Goal: Obtain resource: Download file/media

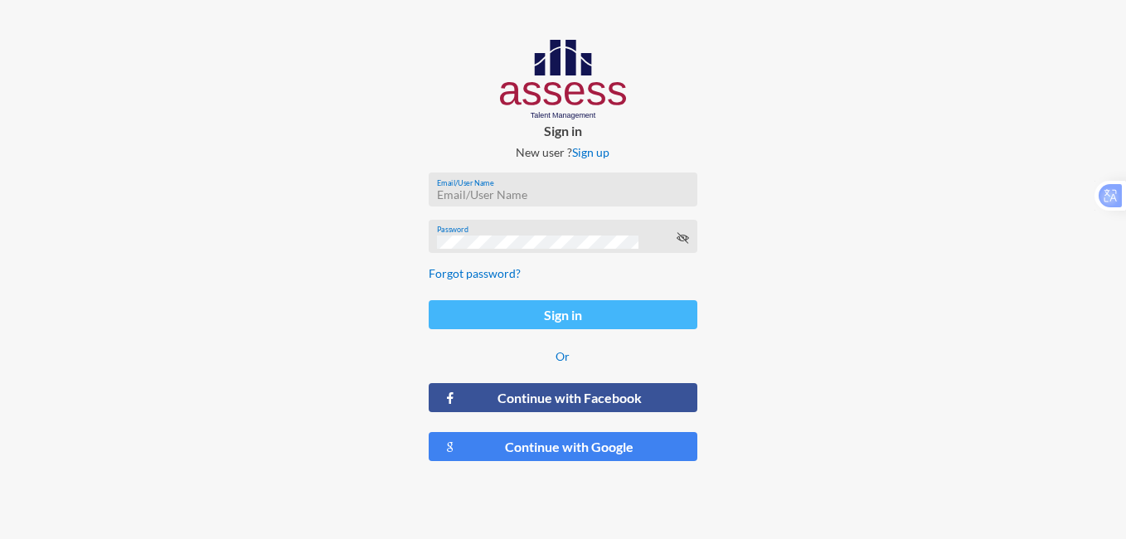
type input "[PERSON_NAME][EMAIL_ADDRESS][PERSON_NAME][DOMAIN_NAME]"
click at [485, 316] on button "Sign in" at bounding box center [564, 314] width 270 height 29
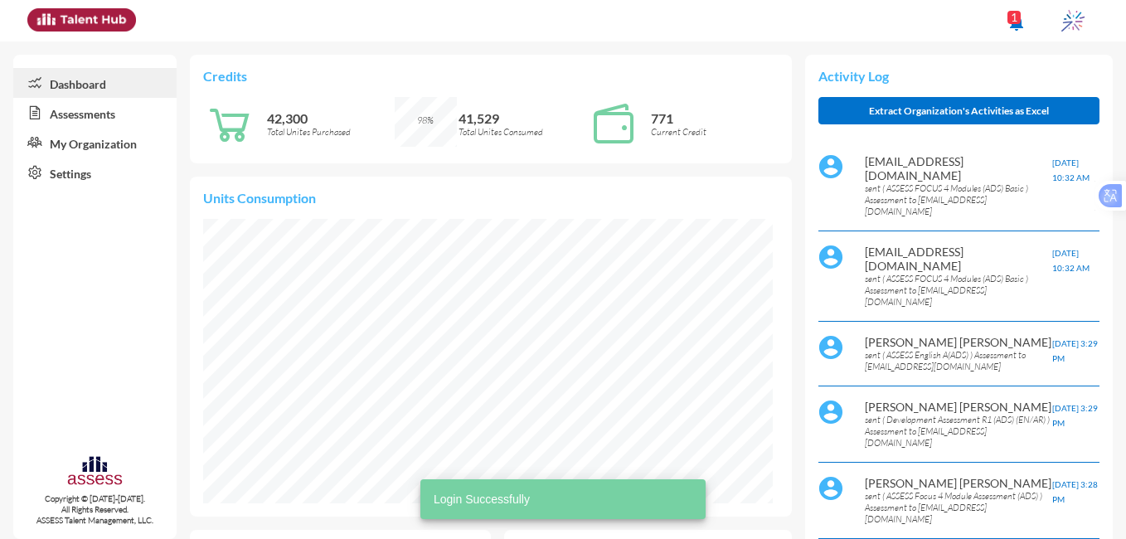
scroll to position [129, 258]
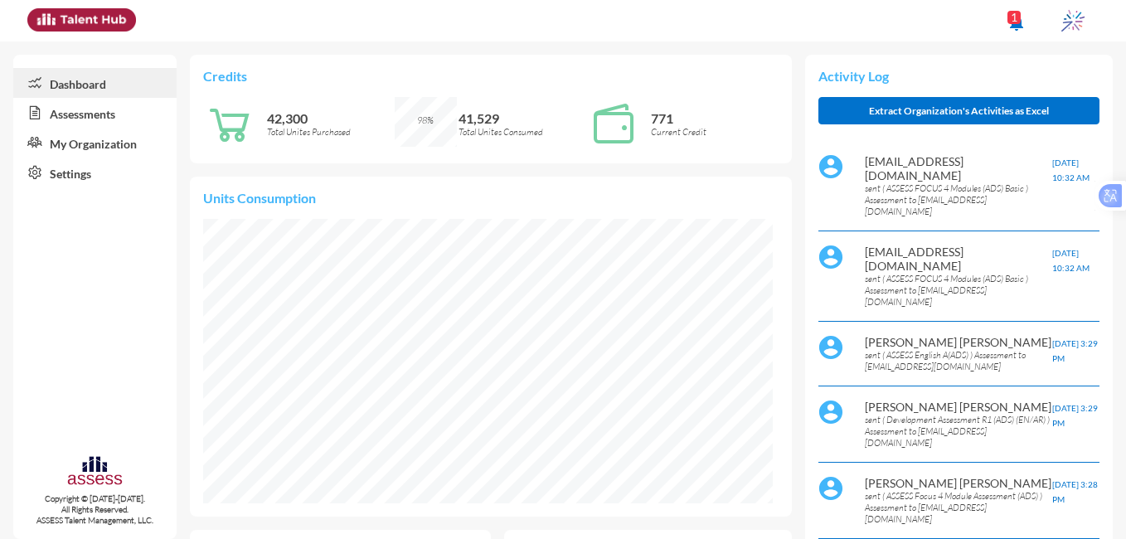
click at [57, 122] on link "Assessments" at bounding box center [94, 113] width 163 height 30
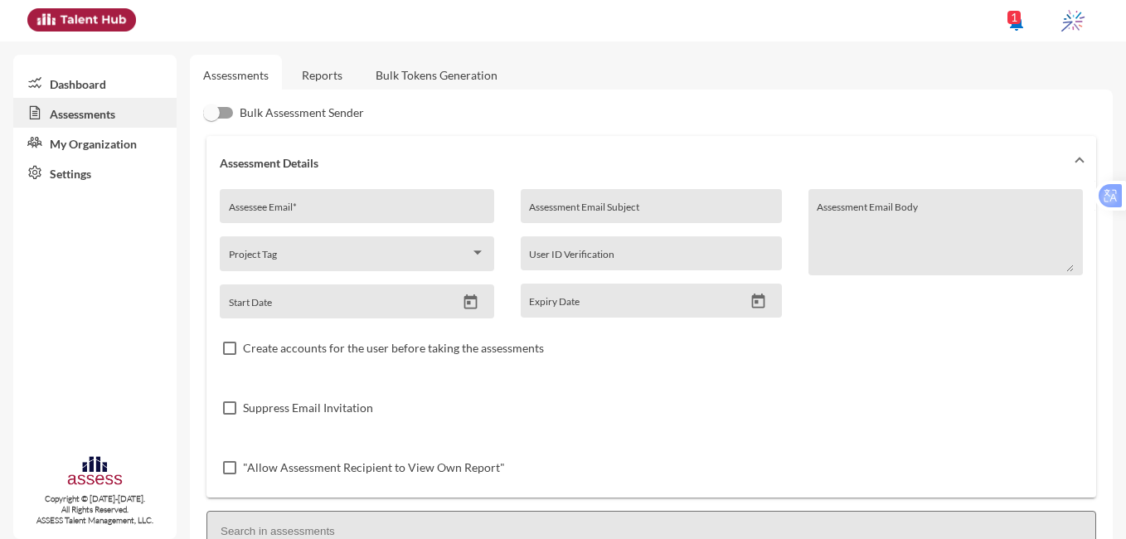
click at [321, 75] on link "Reports" at bounding box center [322, 75] width 67 height 41
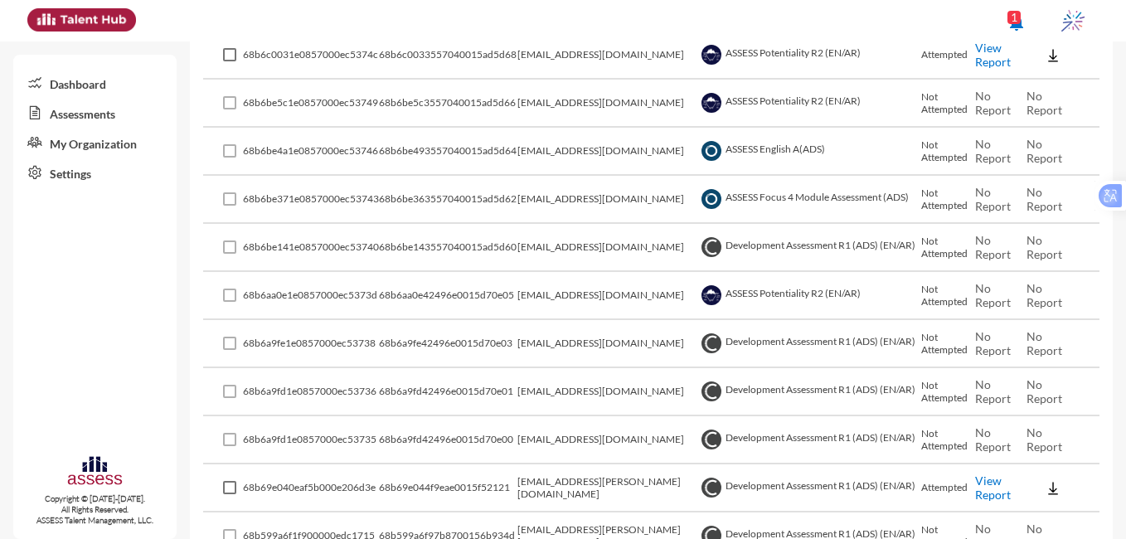
scroll to position [877, 0]
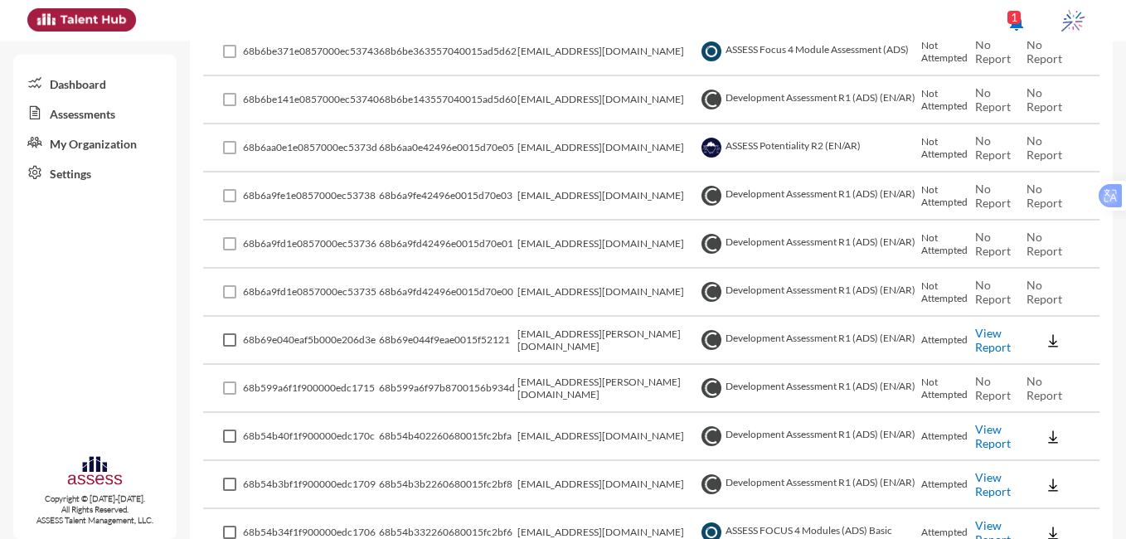
click at [987, 335] on link "View Report" at bounding box center [993, 340] width 36 height 28
click at [1045, 338] on img at bounding box center [1053, 341] width 17 height 17
click at [1043, 369] on button "OCM / EN" at bounding box center [1072, 371] width 108 height 32
click at [1045, 336] on img at bounding box center [1053, 341] width 17 height 17
click at [1045, 428] on button "Personality / EN" at bounding box center [1072, 434] width 108 height 32
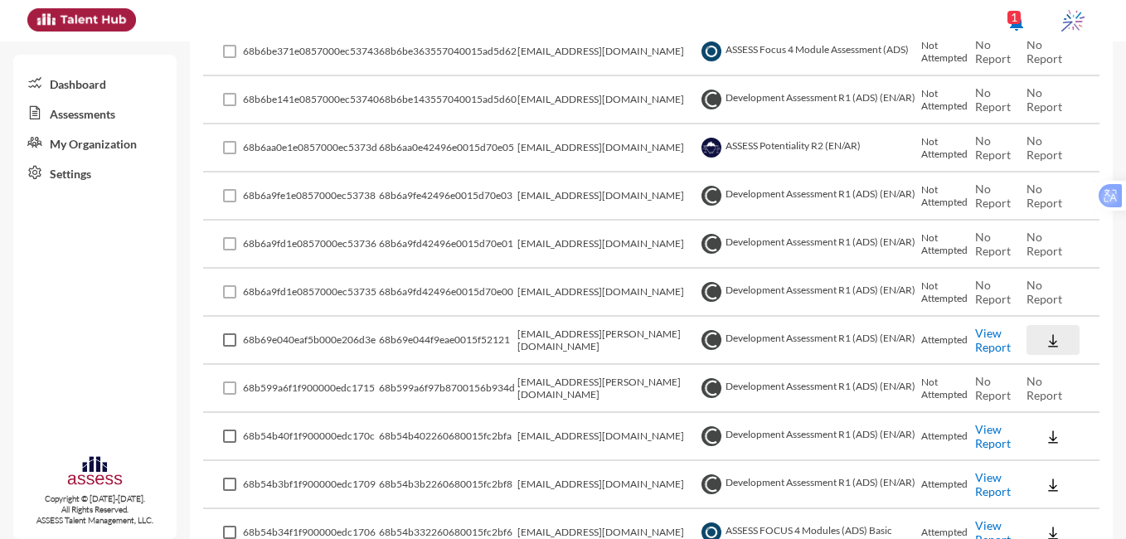
click at [1045, 340] on img at bounding box center [1053, 341] width 17 height 17
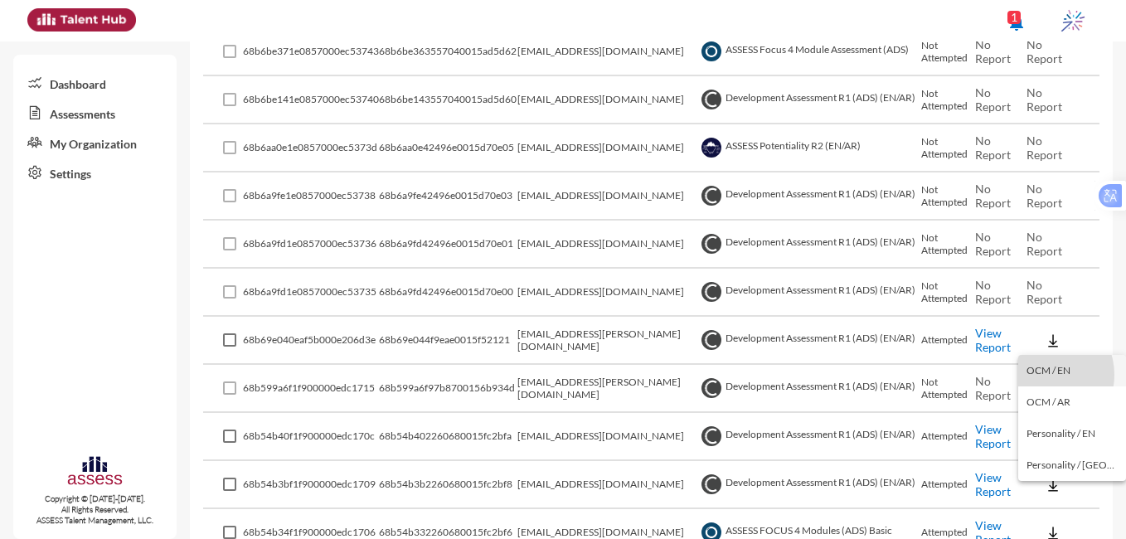
click at [1045, 375] on button "OCM / EN" at bounding box center [1072, 371] width 108 height 32
click at [987, 344] on link "View Report" at bounding box center [993, 340] width 36 height 28
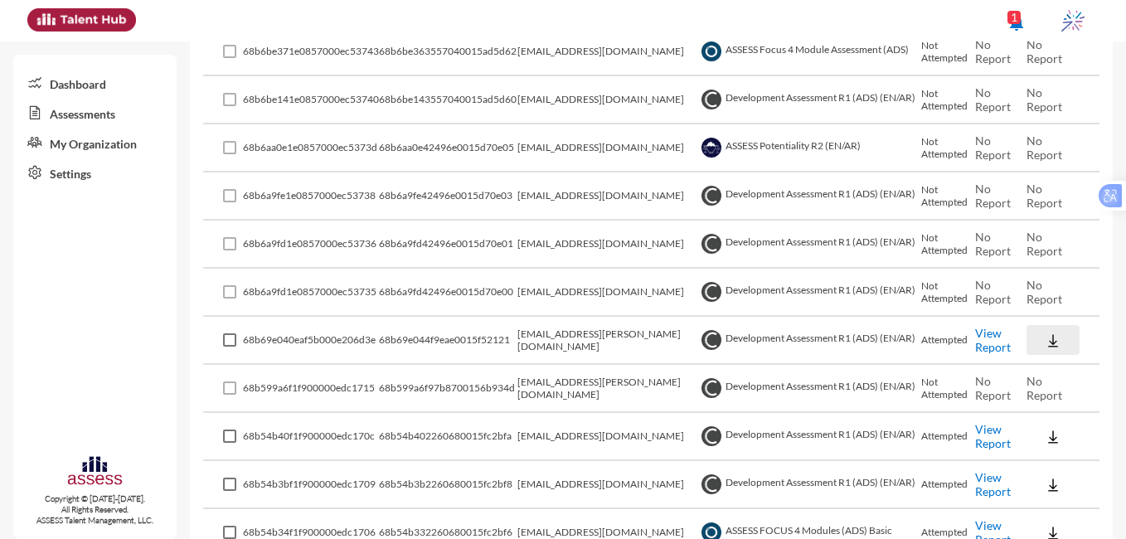
click at [1045, 343] on img at bounding box center [1053, 341] width 17 height 17
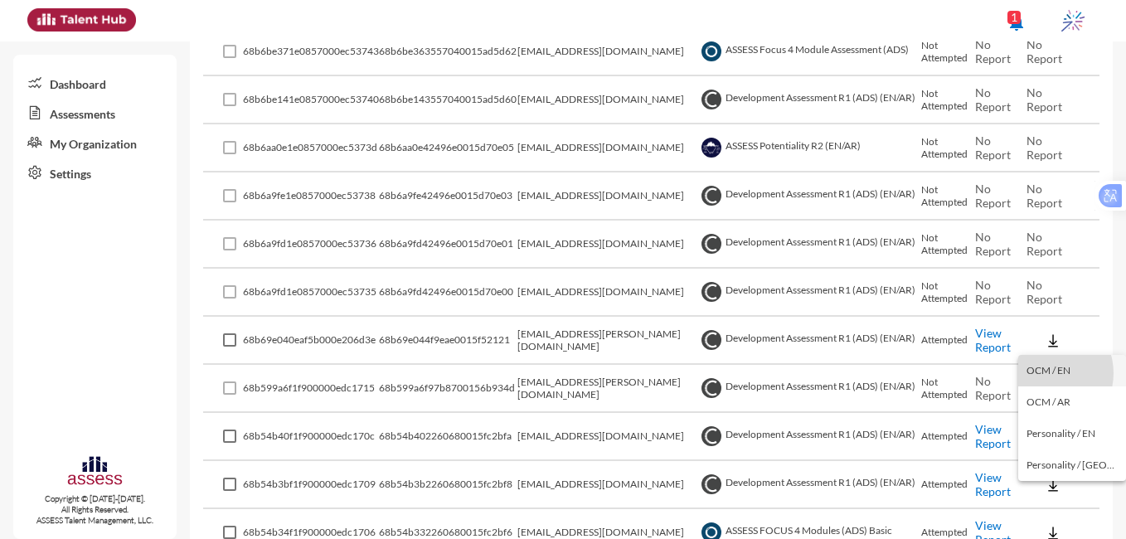
click at [1046, 373] on button "OCM / EN" at bounding box center [1072, 371] width 108 height 32
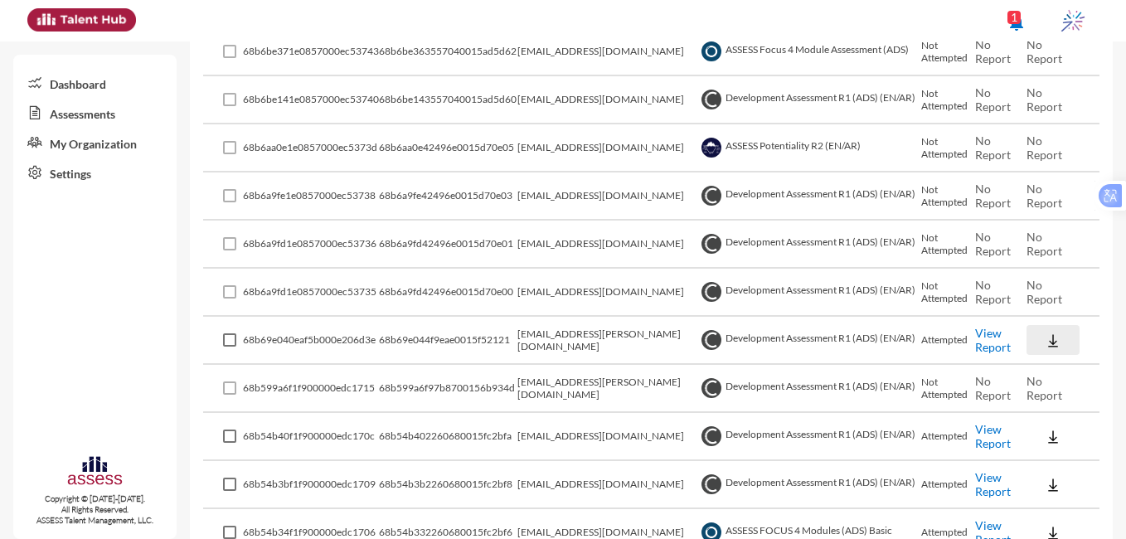
click at [1045, 334] on img at bounding box center [1053, 341] width 17 height 17
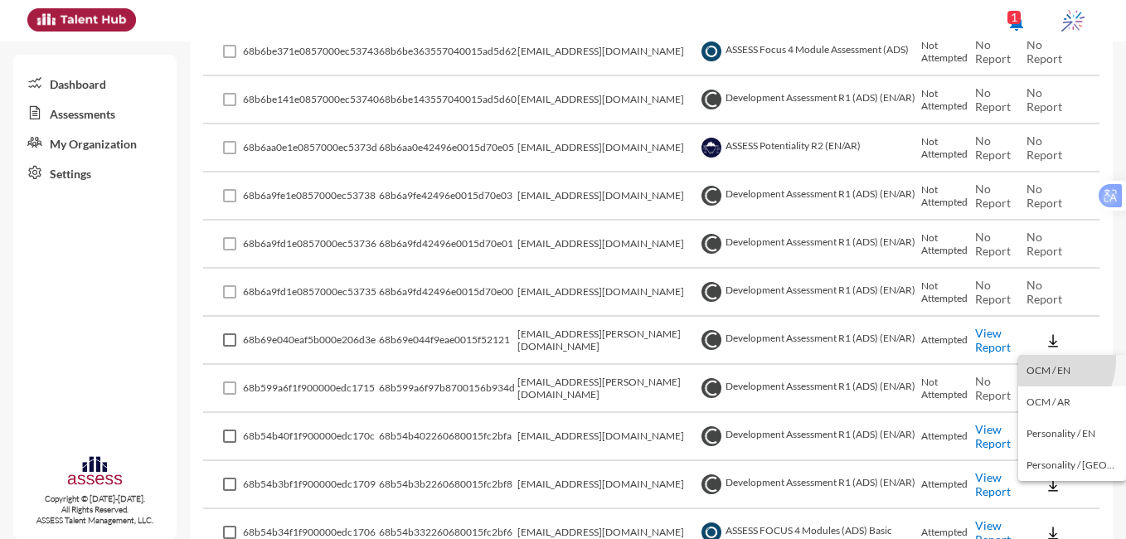
click at [1041, 360] on button "OCM / EN" at bounding box center [1072, 371] width 108 height 32
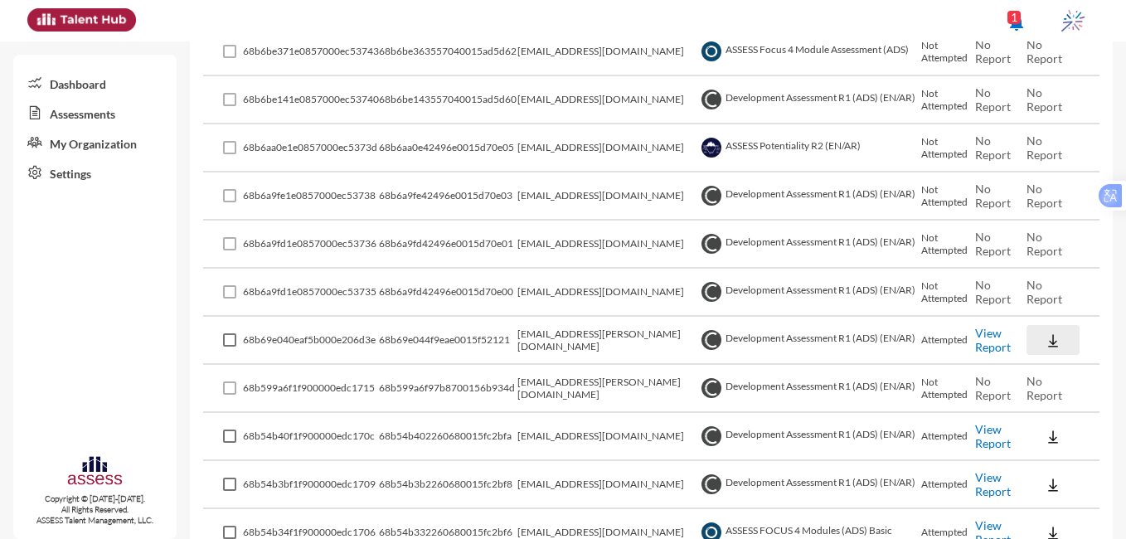
click at [1045, 334] on img at bounding box center [1053, 341] width 17 height 17
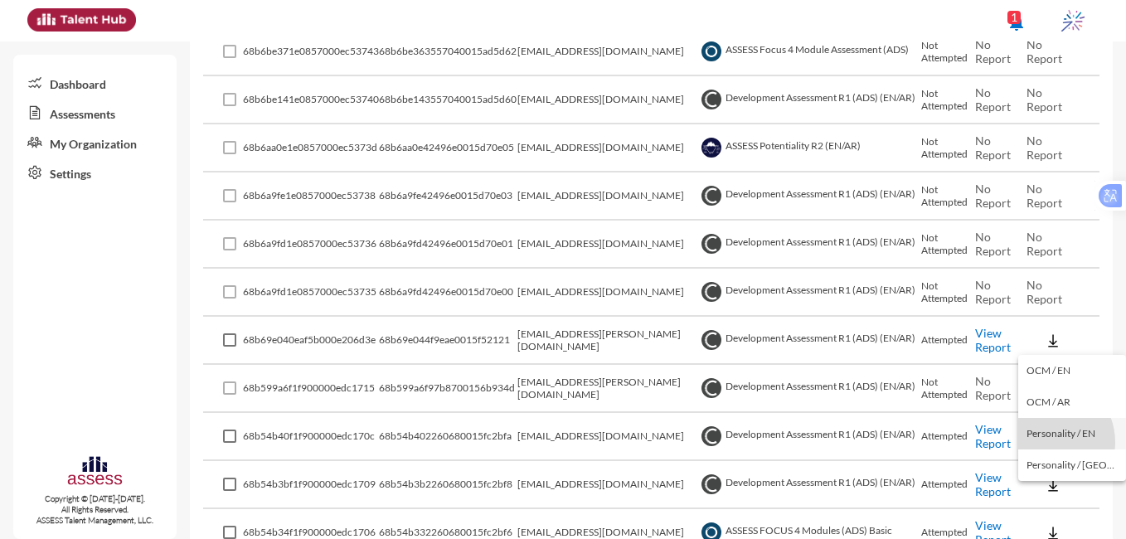
click at [1047, 442] on button "Personality / EN" at bounding box center [1072, 434] width 108 height 32
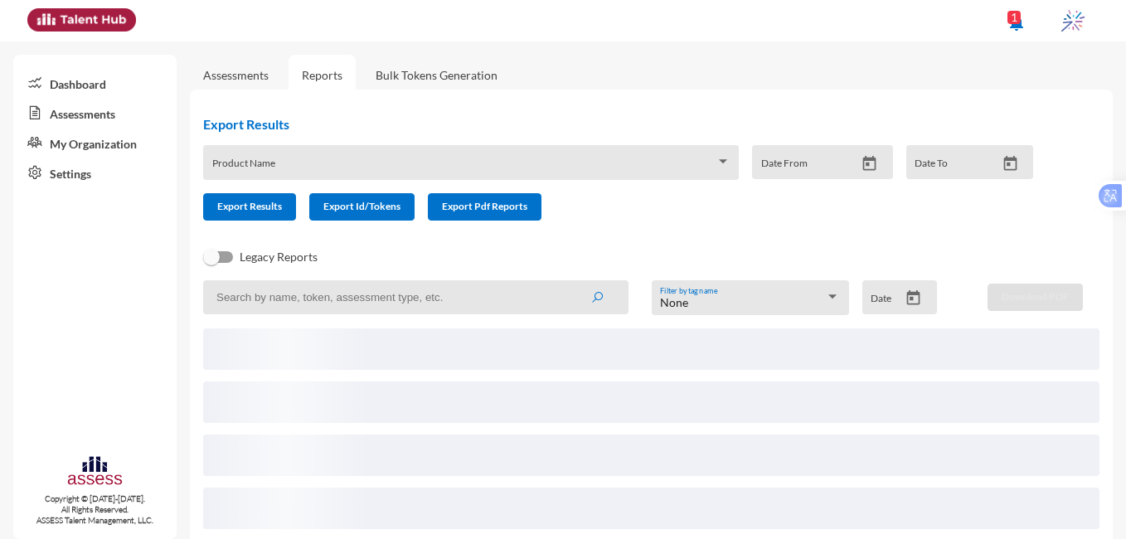
click at [316, 75] on link "Reports" at bounding box center [322, 75] width 67 height 41
click at [231, 71] on link "Assessments" at bounding box center [236, 75] width 66 height 14
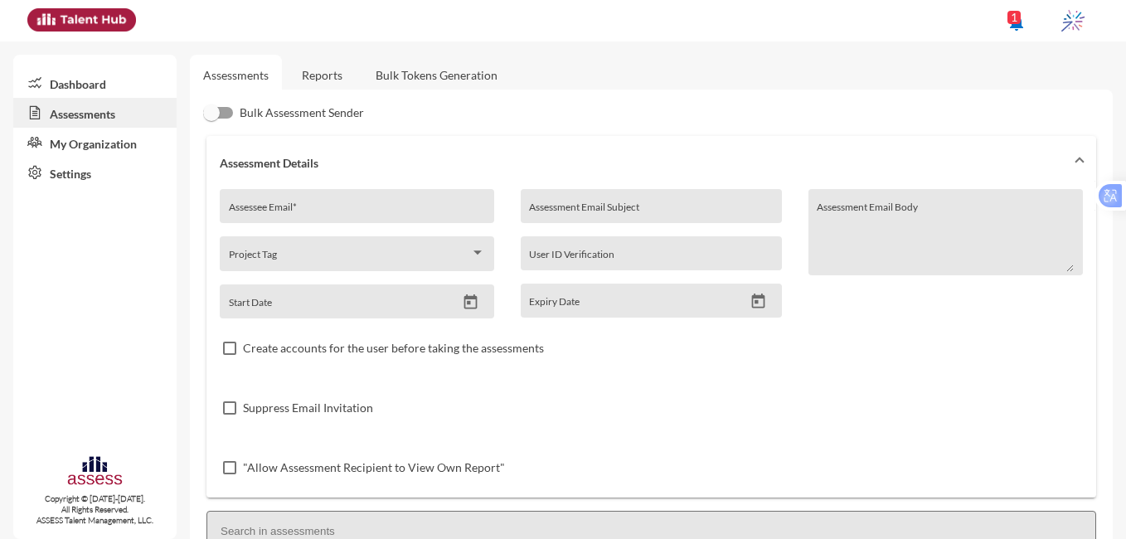
click at [318, 76] on link "Reports" at bounding box center [322, 75] width 67 height 41
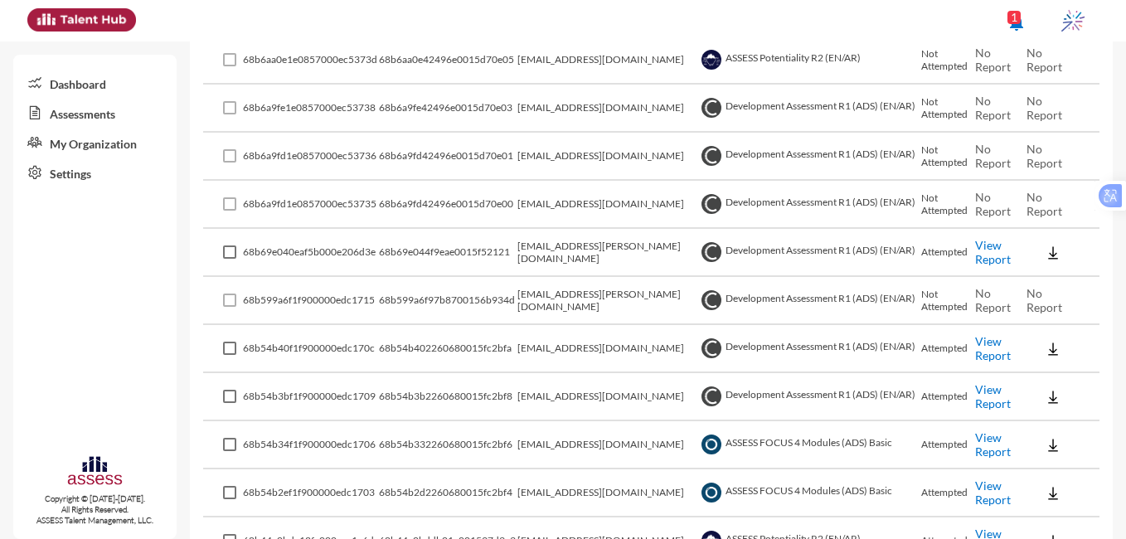
scroll to position [974, 0]
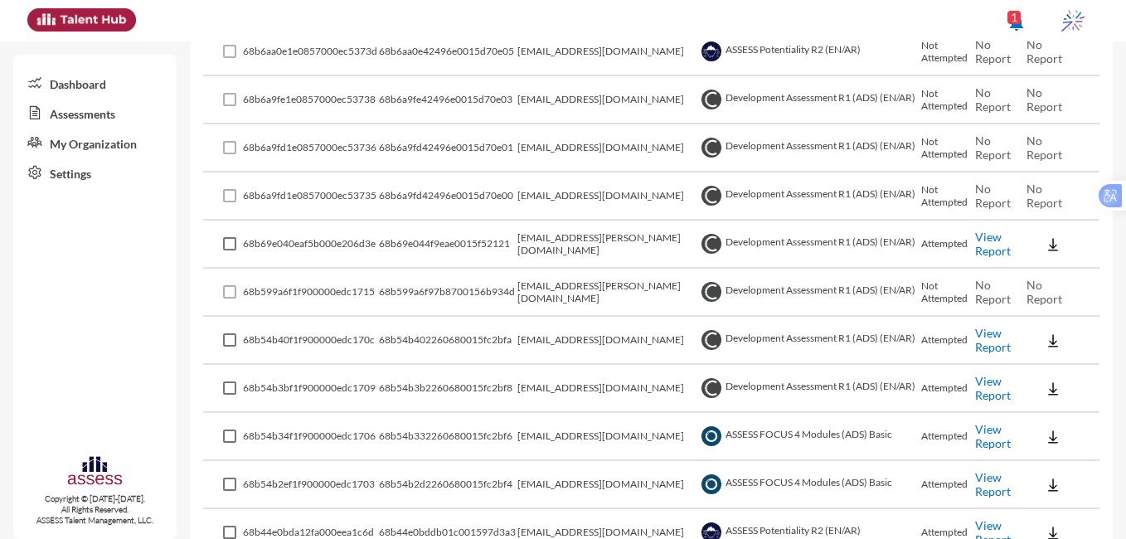
click at [993, 250] on link "View Report" at bounding box center [993, 244] width 36 height 28
click at [1045, 240] on img at bounding box center [1053, 244] width 17 height 17
click at [1042, 280] on button "OCM / EN" at bounding box center [1072, 275] width 108 height 32
click at [1045, 246] on img at bounding box center [1053, 244] width 17 height 17
click at [1036, 333] on button "Personality / EN" at bounding box center [1072, 338] width 108 height 32
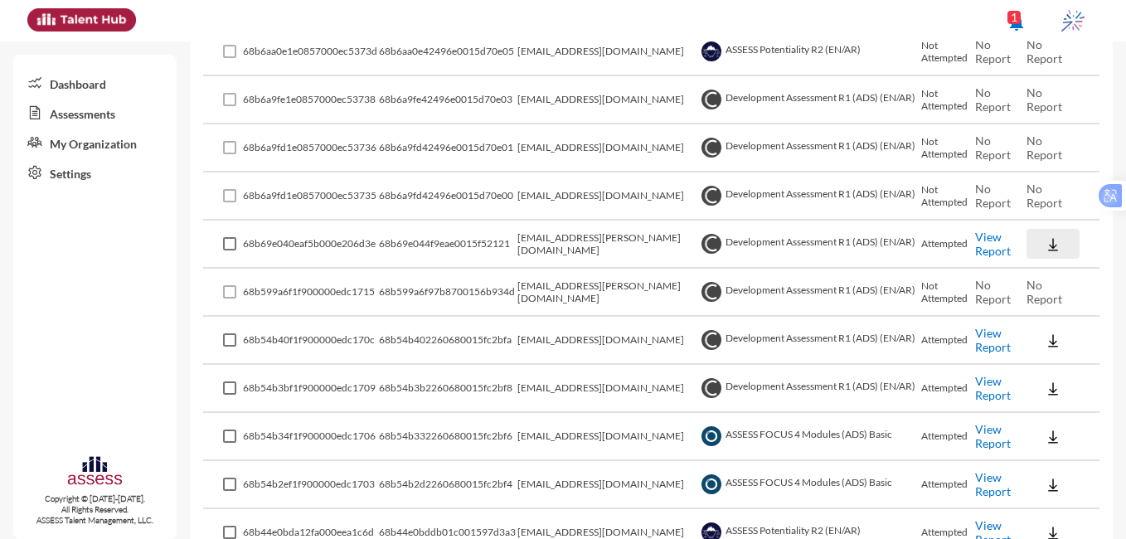
click at [1047, 237] on img at bounding box center [1053, 244] width 17 height 17
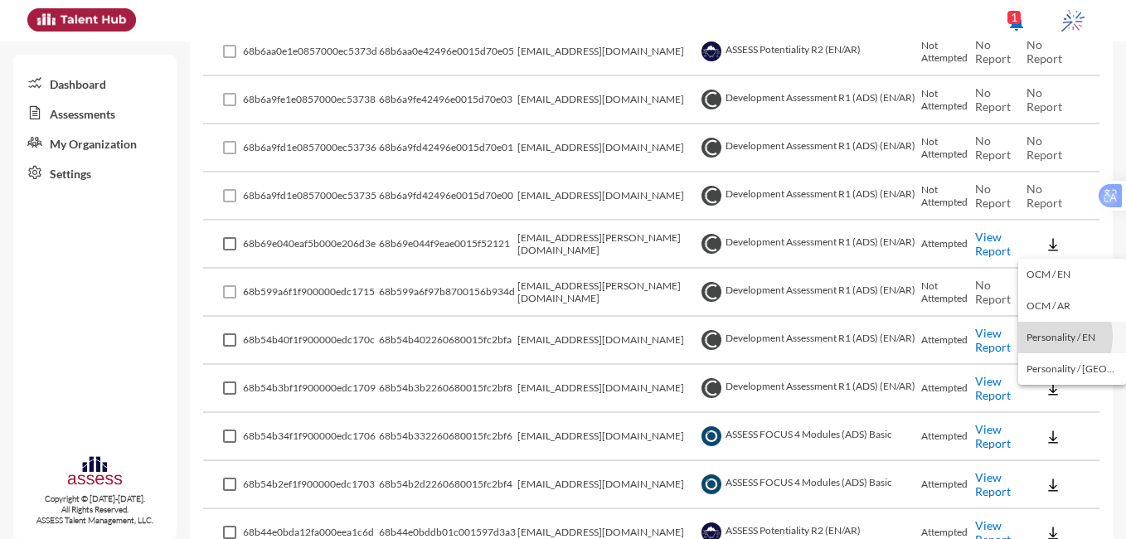
click at [1043, 337] on button "Personality / EN" at bounding box center [1072, 338] width 108 height 32
click at [976, 244] on link "View Report" at bounding box center [993, 244] width 36 height 28
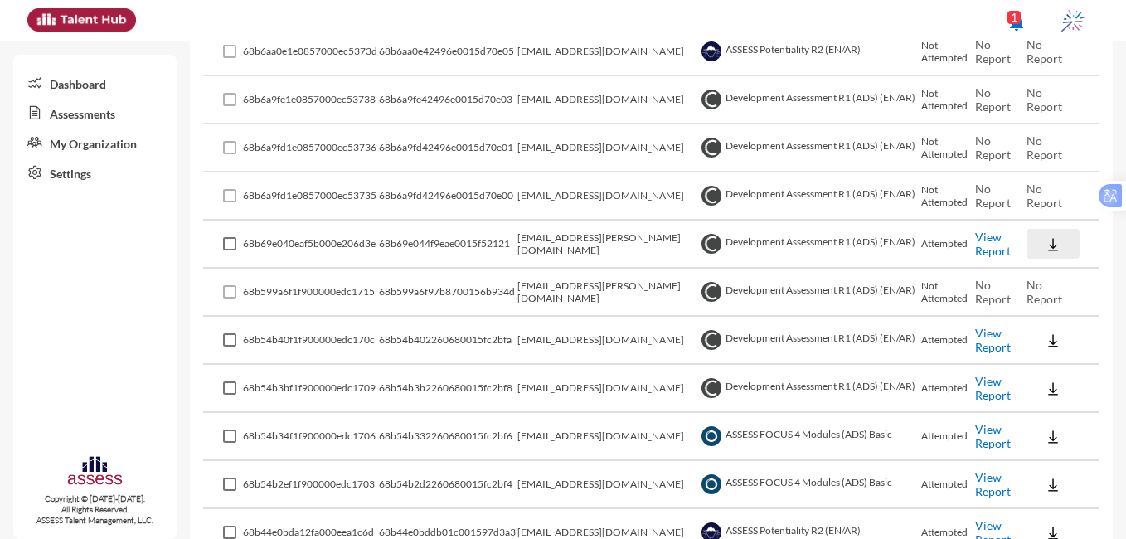
click at [1052, 239] on img at bounding box center [1053, 244] width 17 height 17
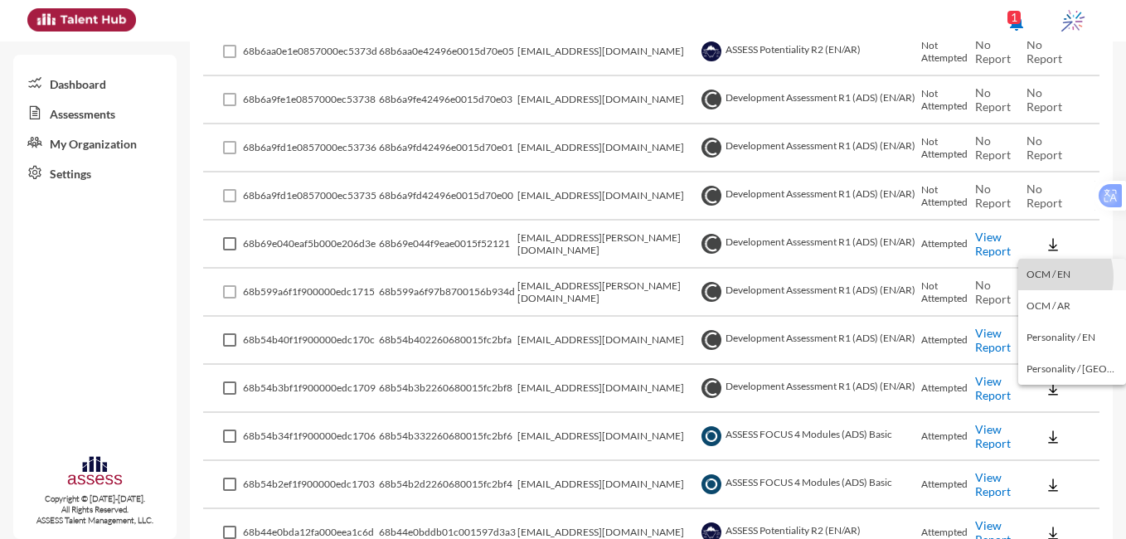
click at [1044, 277] on button "OCM / EN" at bounding box center [1072, 275] width 108 height 32
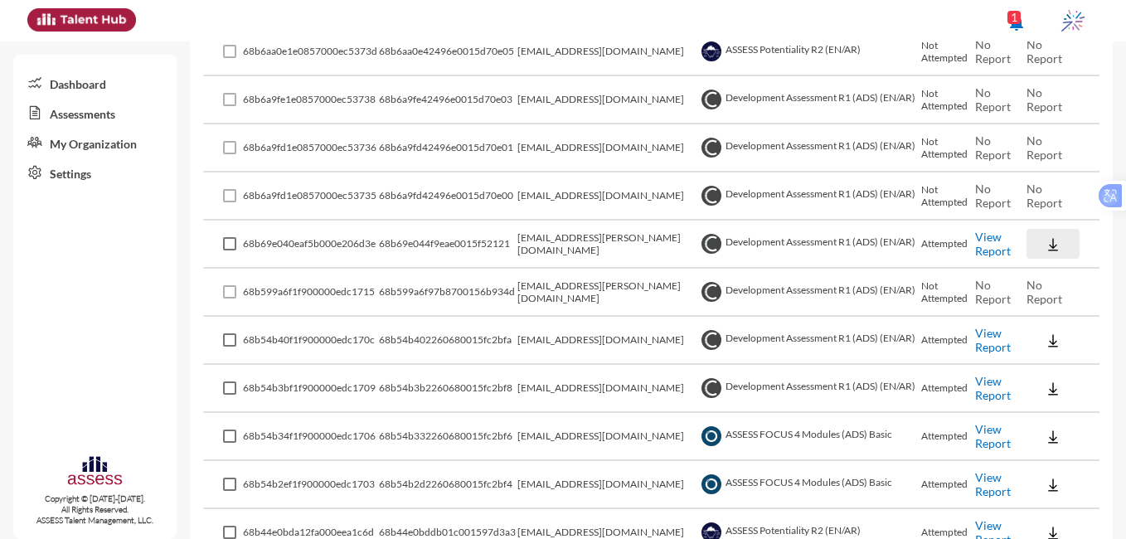
click at [1045, 239] on img at bounding box center [1053, 244] width 17 height 17
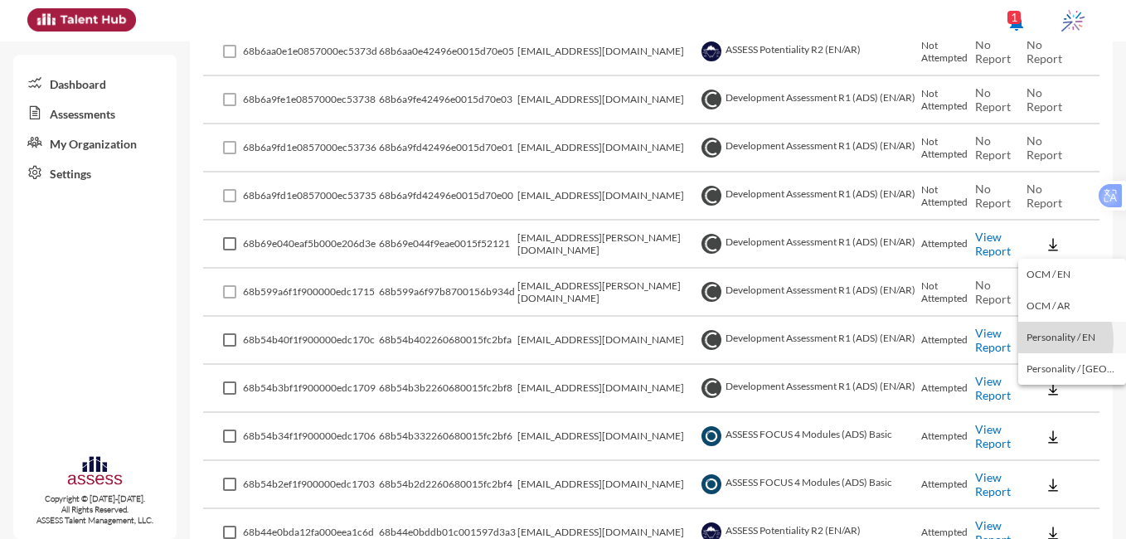
click at [1036, 340] on button "Personality / EN" at bounding box center [1072, 338] width 108 height 32
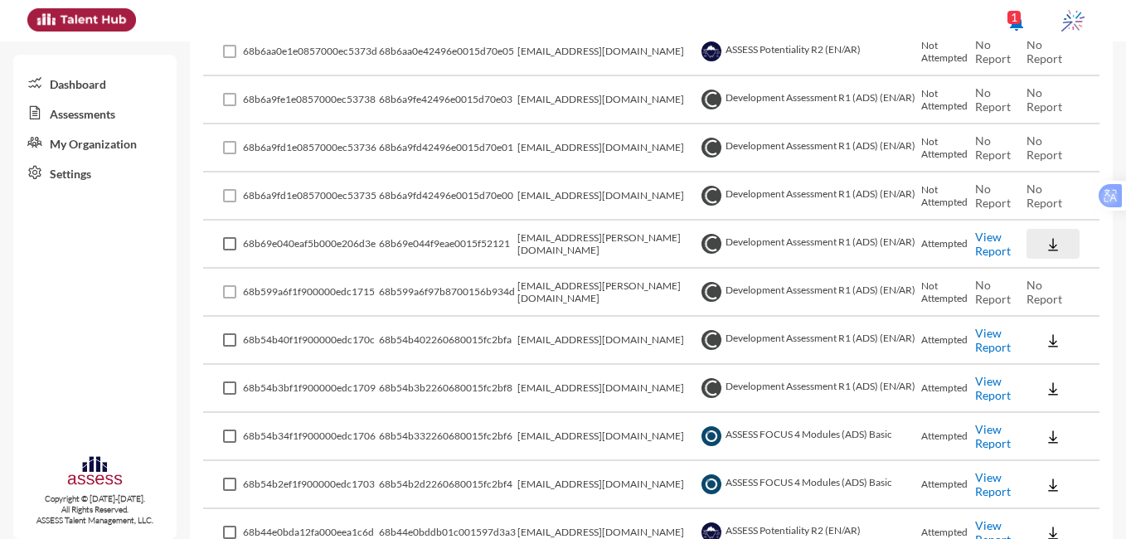
click at [1050, 240] on img at bounding box center [1053, 244] width 17 height 17
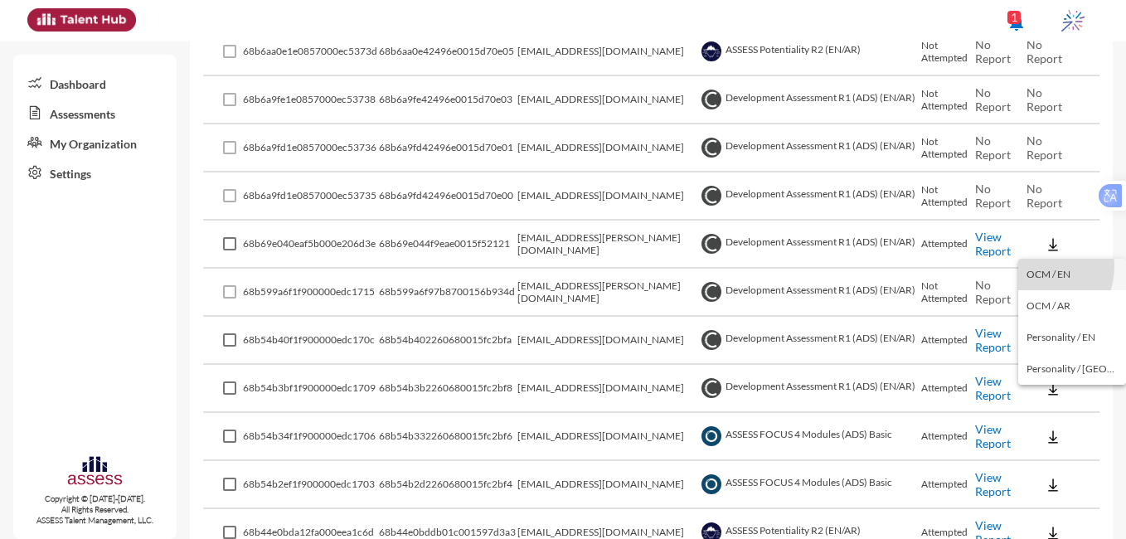
click at [1033, 266] on button "OCM / EN" at bounding box center [1072, 275] width 108 height 32
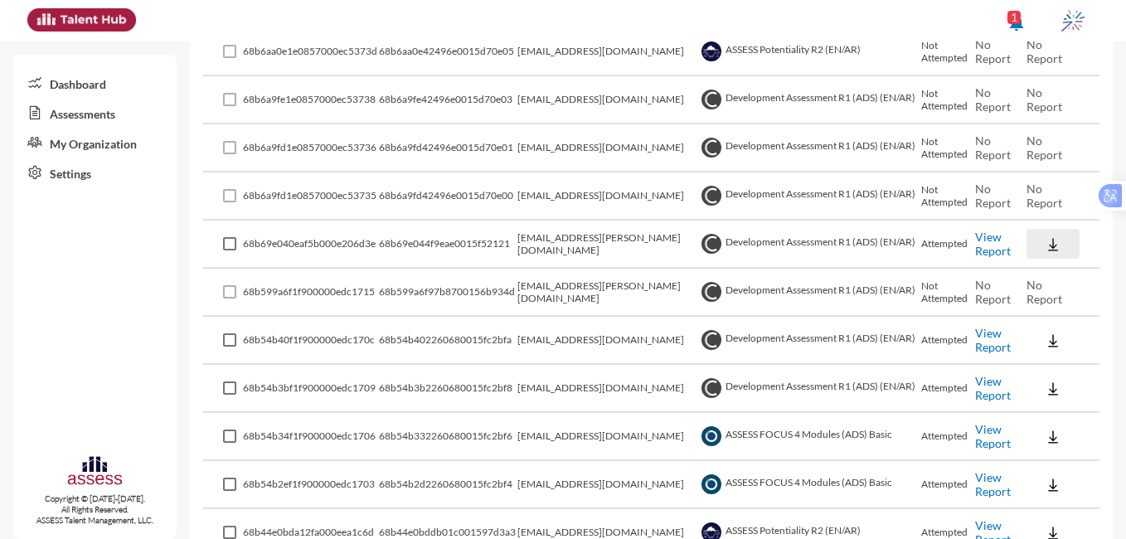
click at [1047, 250] on img at bounding box center [1053, 244] width 17 height 17
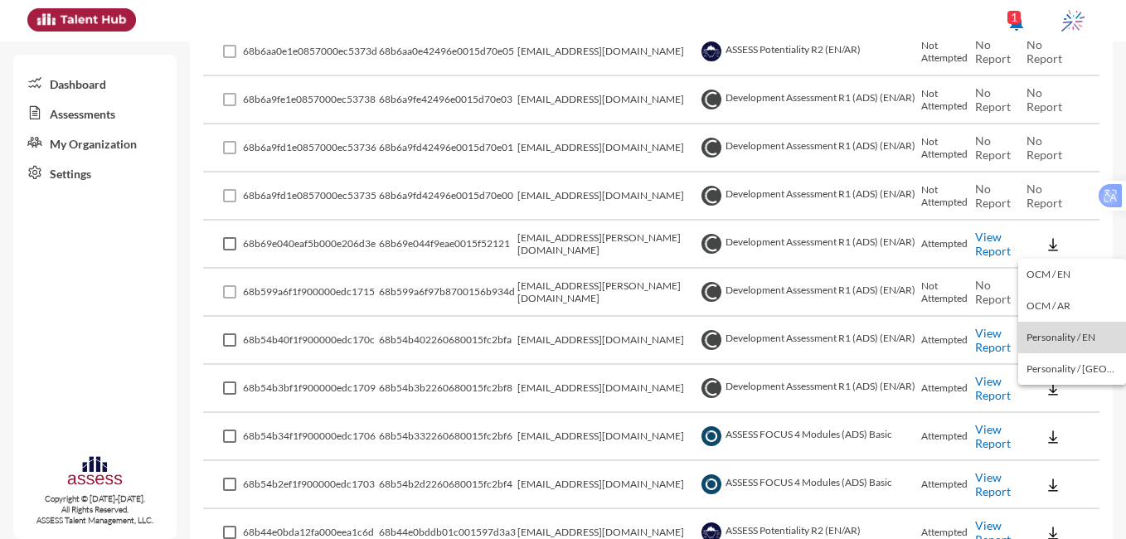
click at [1072, 338] on button "Personality / EN" at bounding box center [1072, 338] width 108 height 32
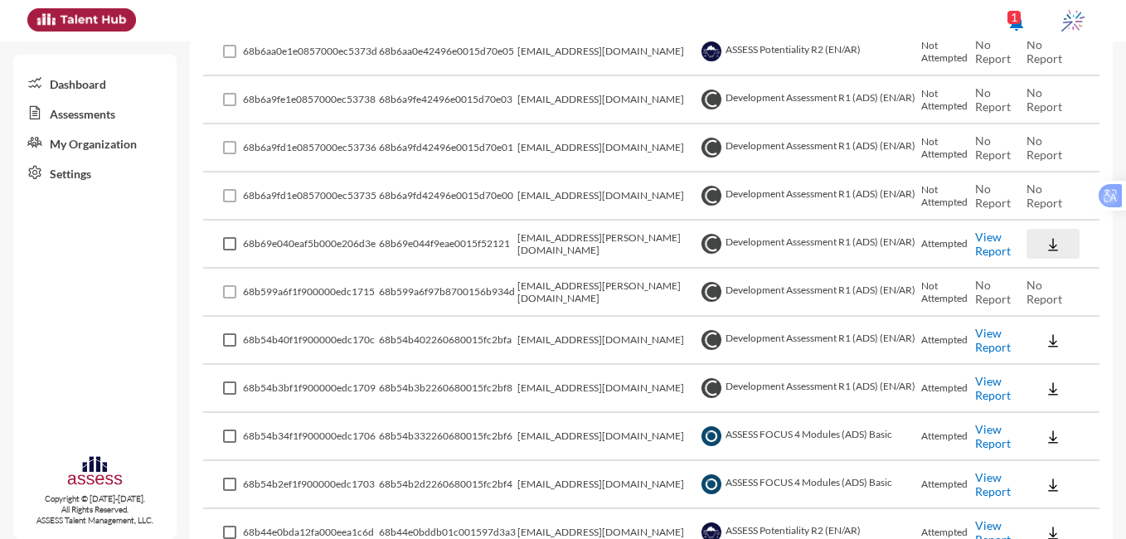
click at [1051, 236] on img at bounding box center [1053, 244] width 17 height 17
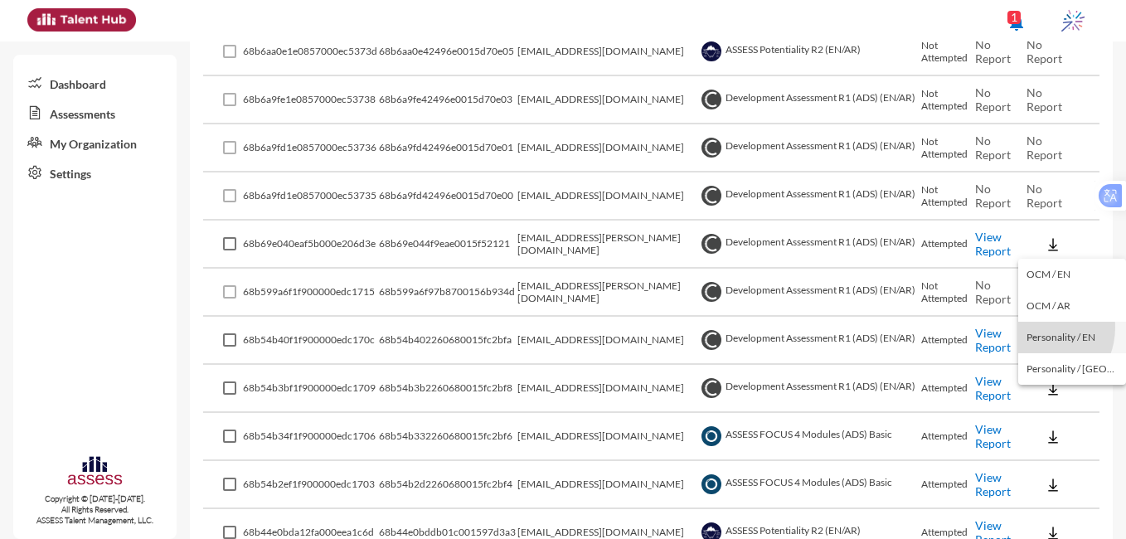
click at [1038, 328] on button "Personality / EN" at bounding box center [1072, 338] width 108 height 32
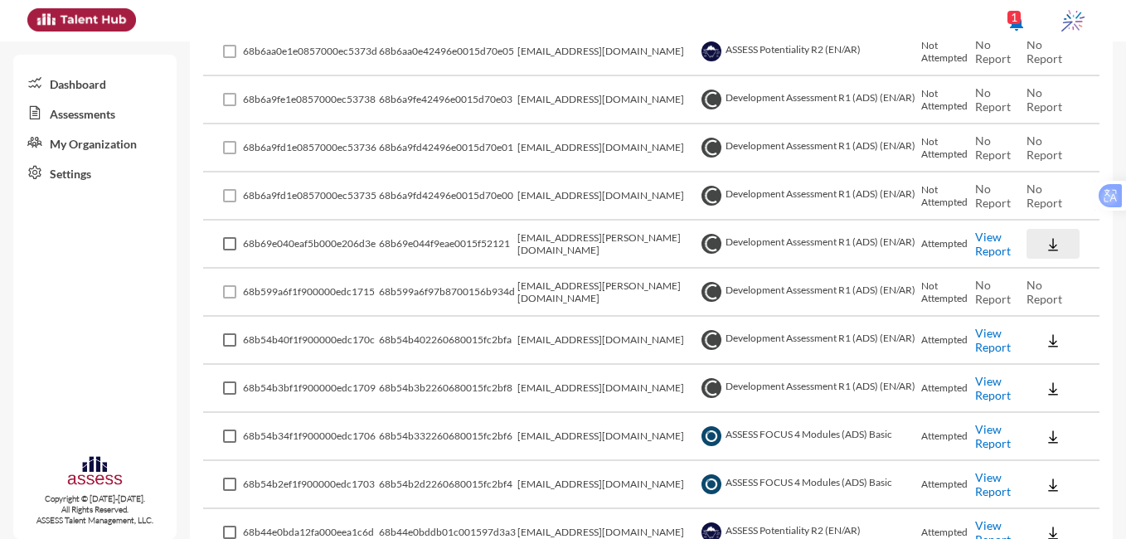
click at [1050, 242] on img at bounding box center [1053, 244] width 17 height 17
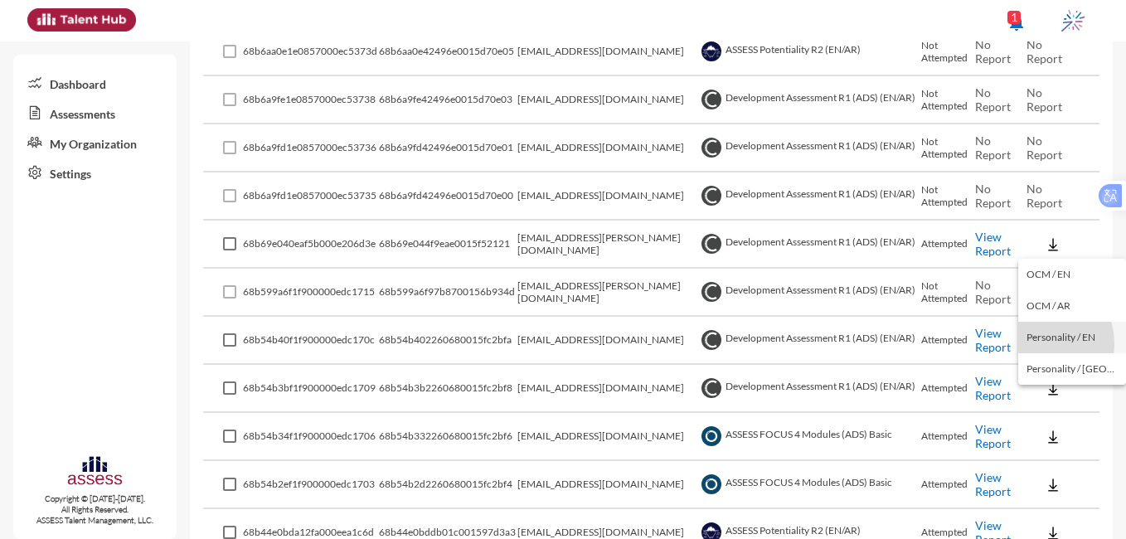
click at [1039, 343] on button "Personality / EN" at bounding box center [1072, 338] width 108 height 32
click at [662, 8] on div "notifications 1" at bounding box center [563, 20] width 1089 height 41
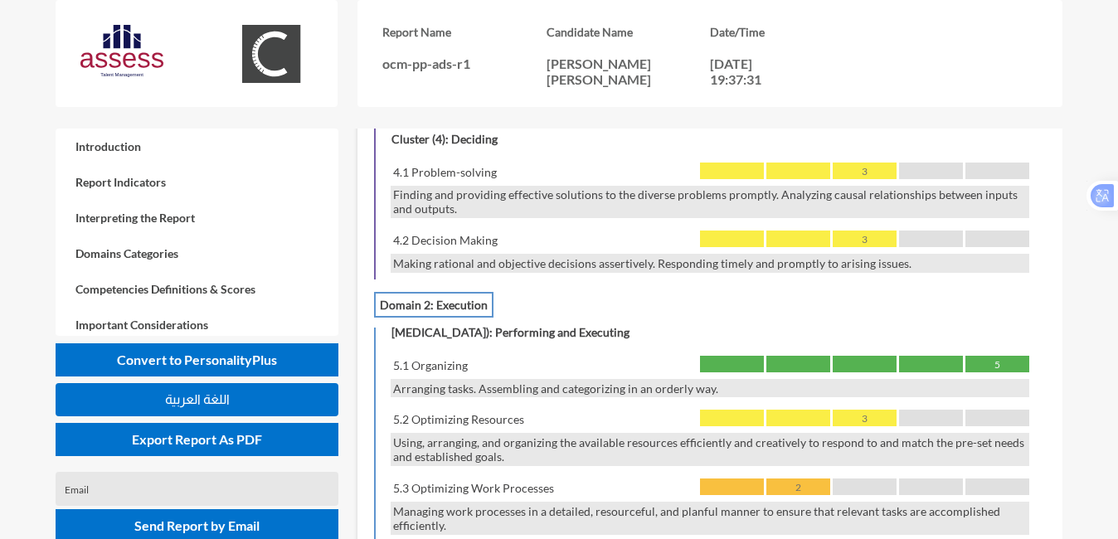
scroll to position [1737, 0]
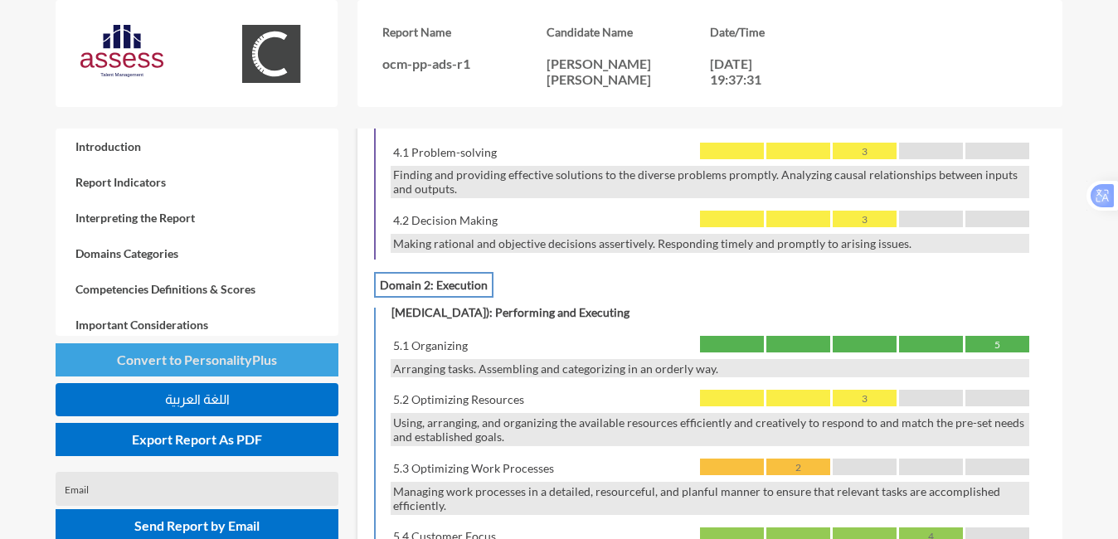
click at [268, 356] on span "Convert to PersonalityPlus" at bounding box center [197, 360] width 160 height 16
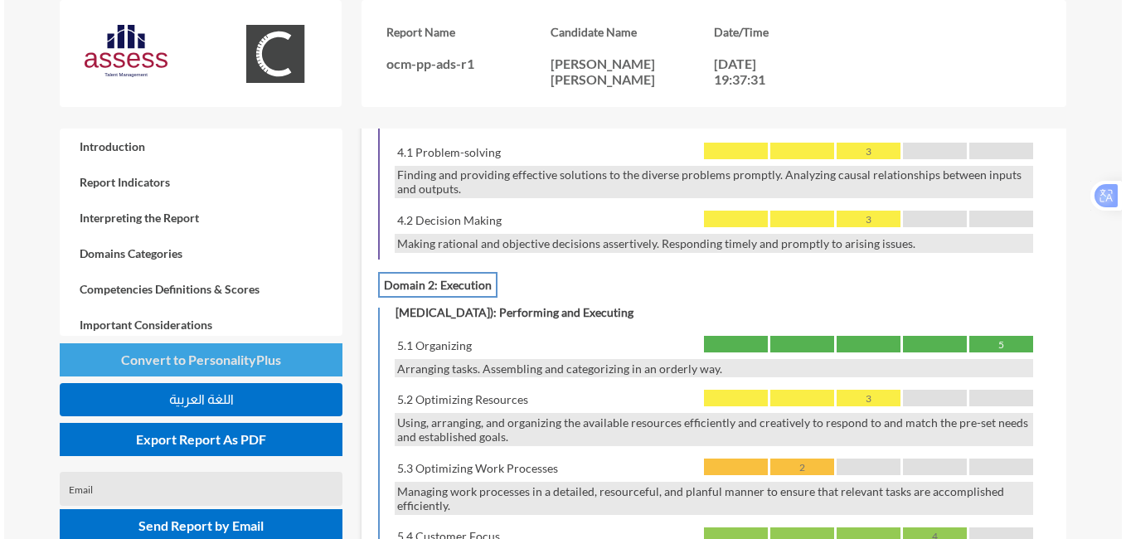
scroll to position [0, 0]
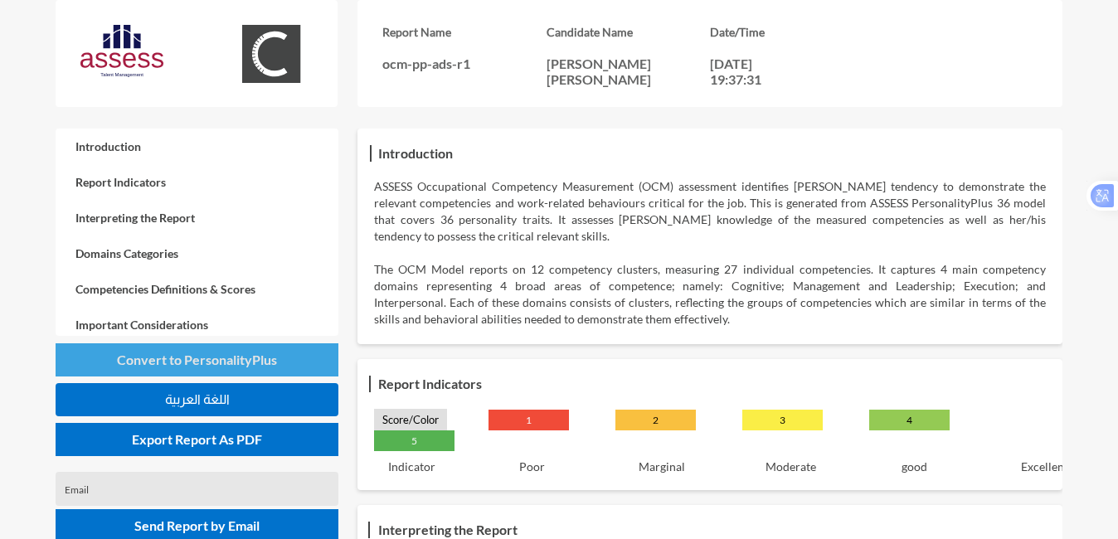
click at [162, 352] on span "Convert to PersonalityPlus" at bounding box center [197, 360] width 160 height 16
click at [158, 351] on button "Convert to PersonalityPlus" at bounding box center [197, 359] width 283 height 33
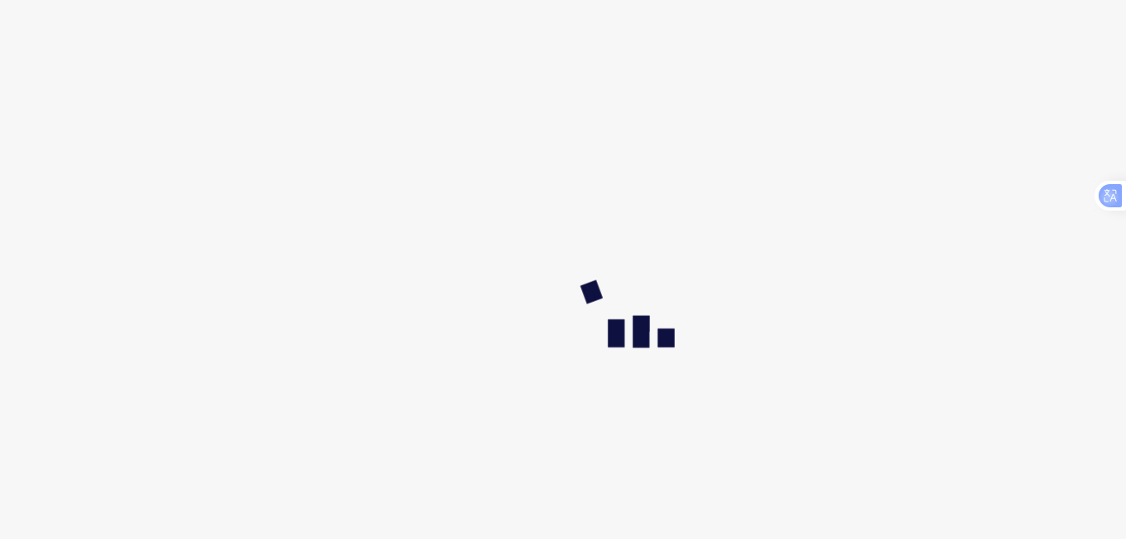
click at [158, 0] on html at bounding box center [563, 0] width 1126 height 0
